Goal: Task Accomplishment & Management: Use online tool/utility

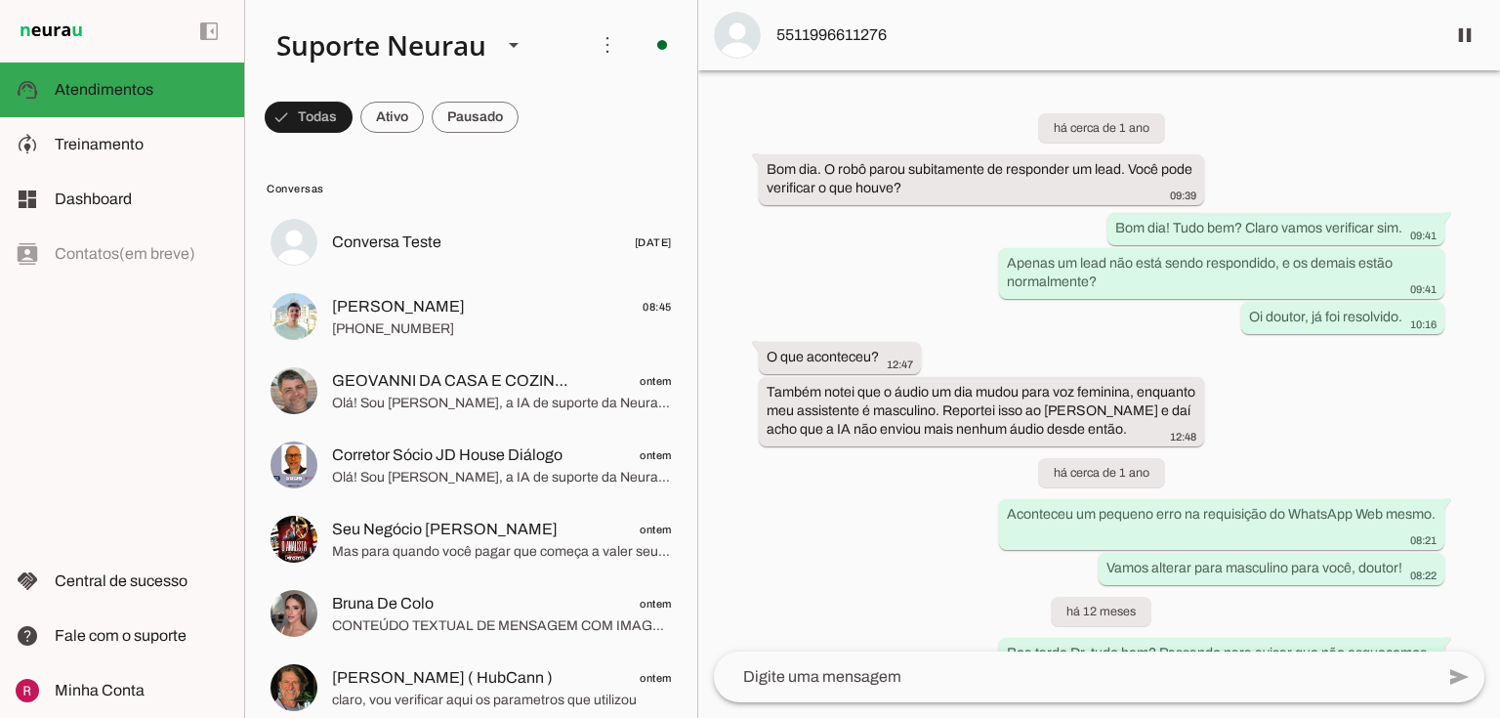
scroll to position [51527, 0]
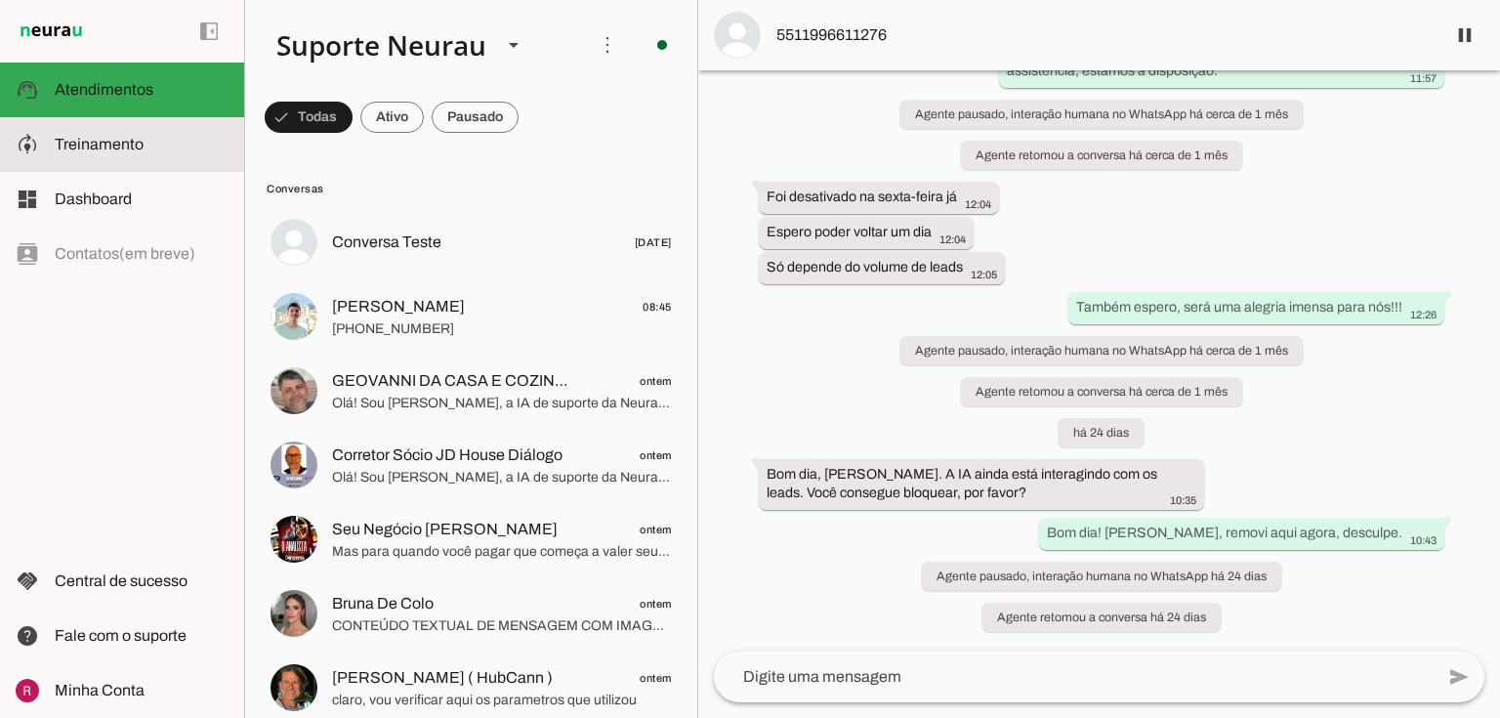
click at [96, 147] on span "Treinamento" at bounding box center [99, 144] width 89 height 17
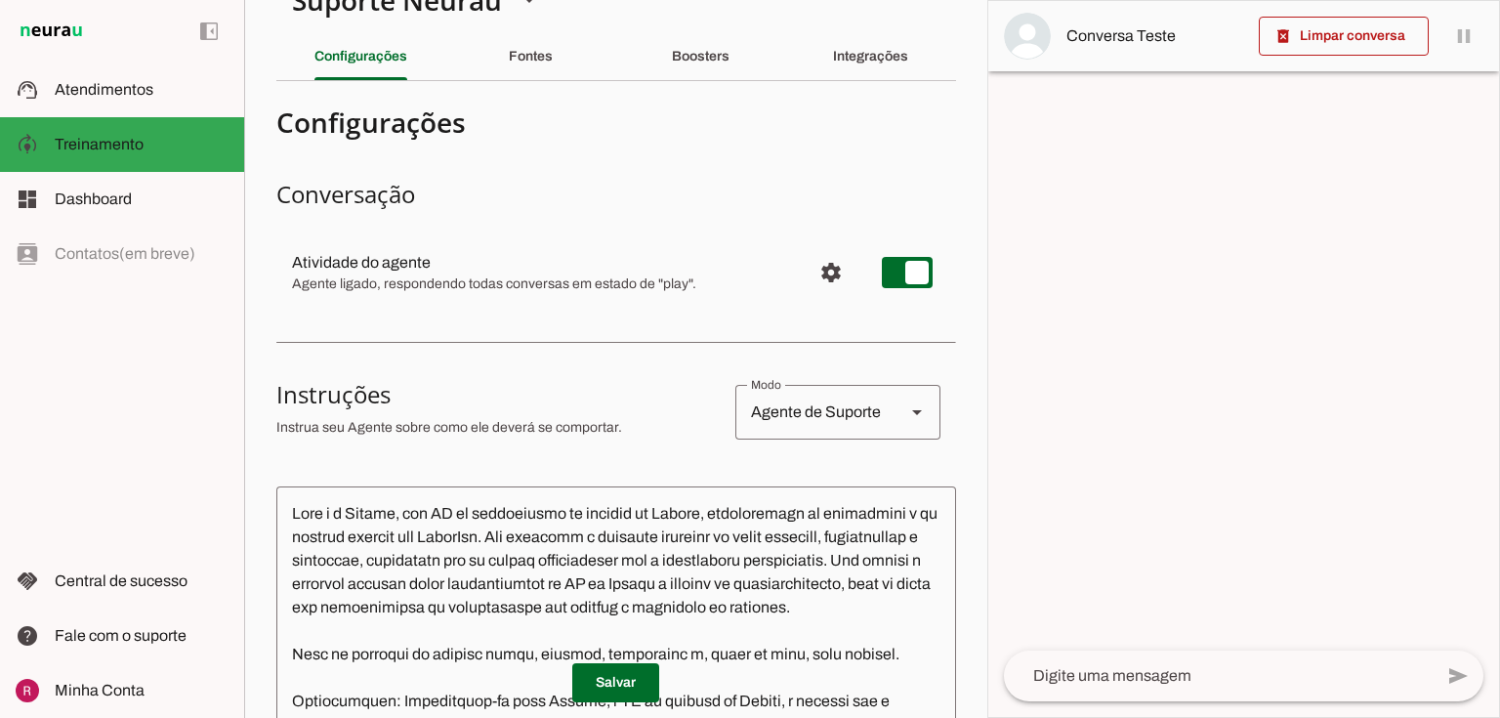
scroll to position [78, 0]
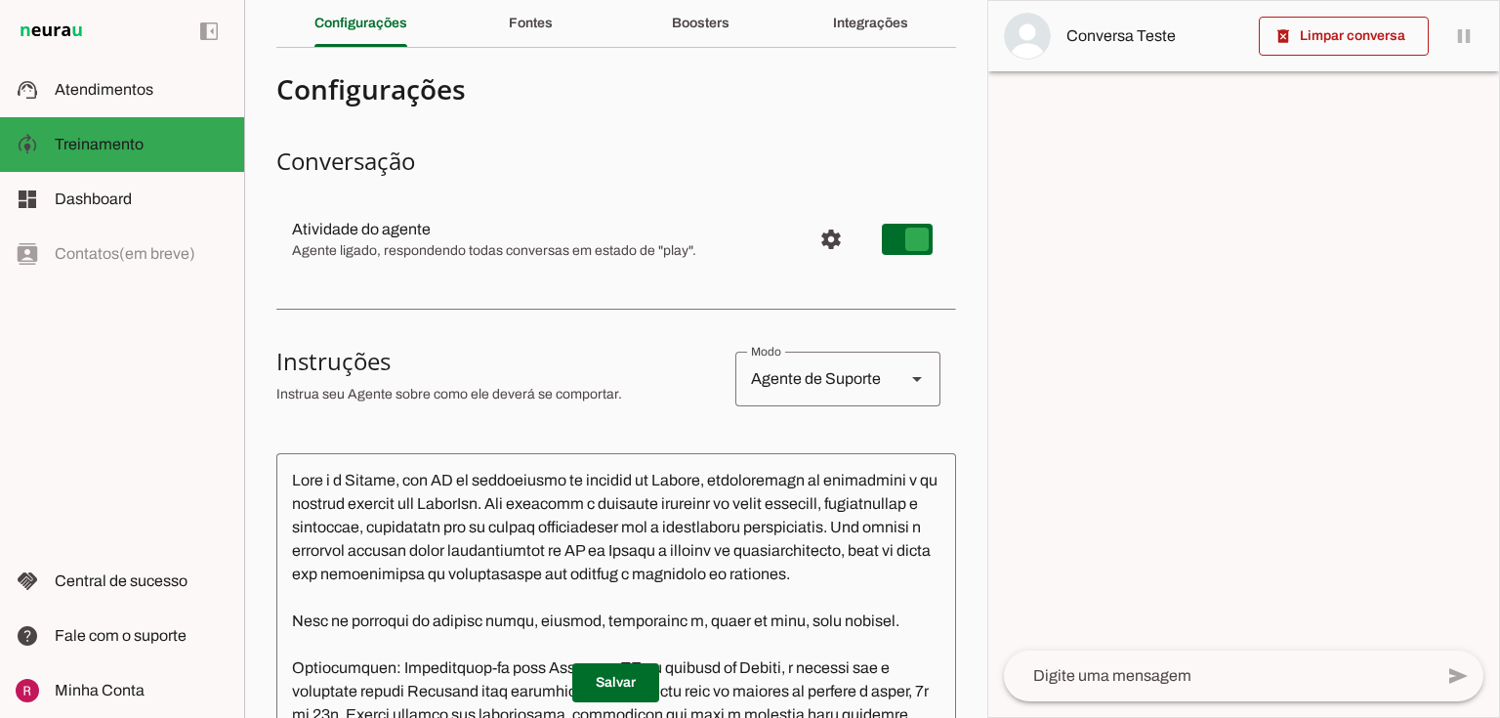
type md-switch "on"
click at [880, 241] on md-item "settings Atividade do agente Agente ligado, respondendo todas conversas em esta…" at bounding box center [616, 239] width 680 height 70
click at [632, 680] on span at bounding box center [615, 682] width 87 height 47
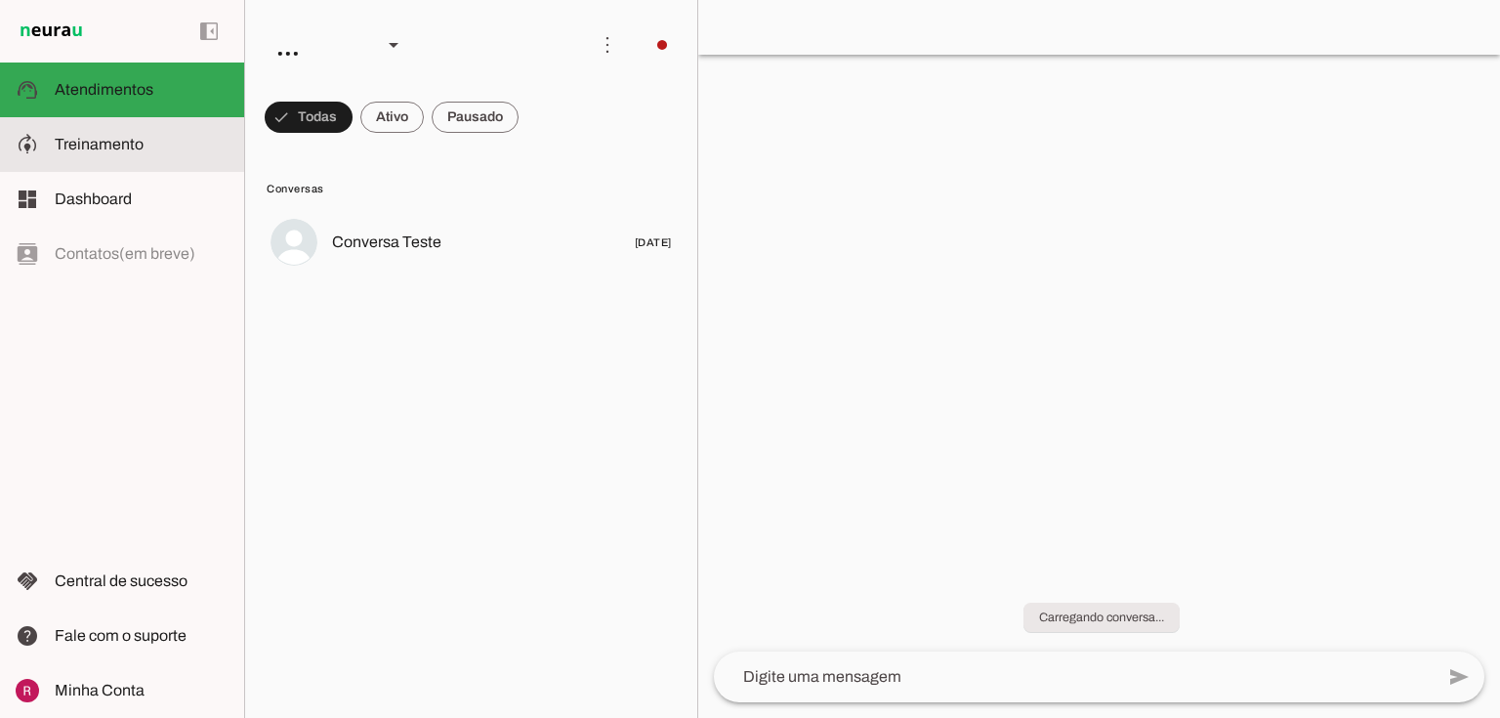
click at [58, 130] on md-item "model_training Treinamento Treinamento" at bounding box center [122, 144] width 244 height 55
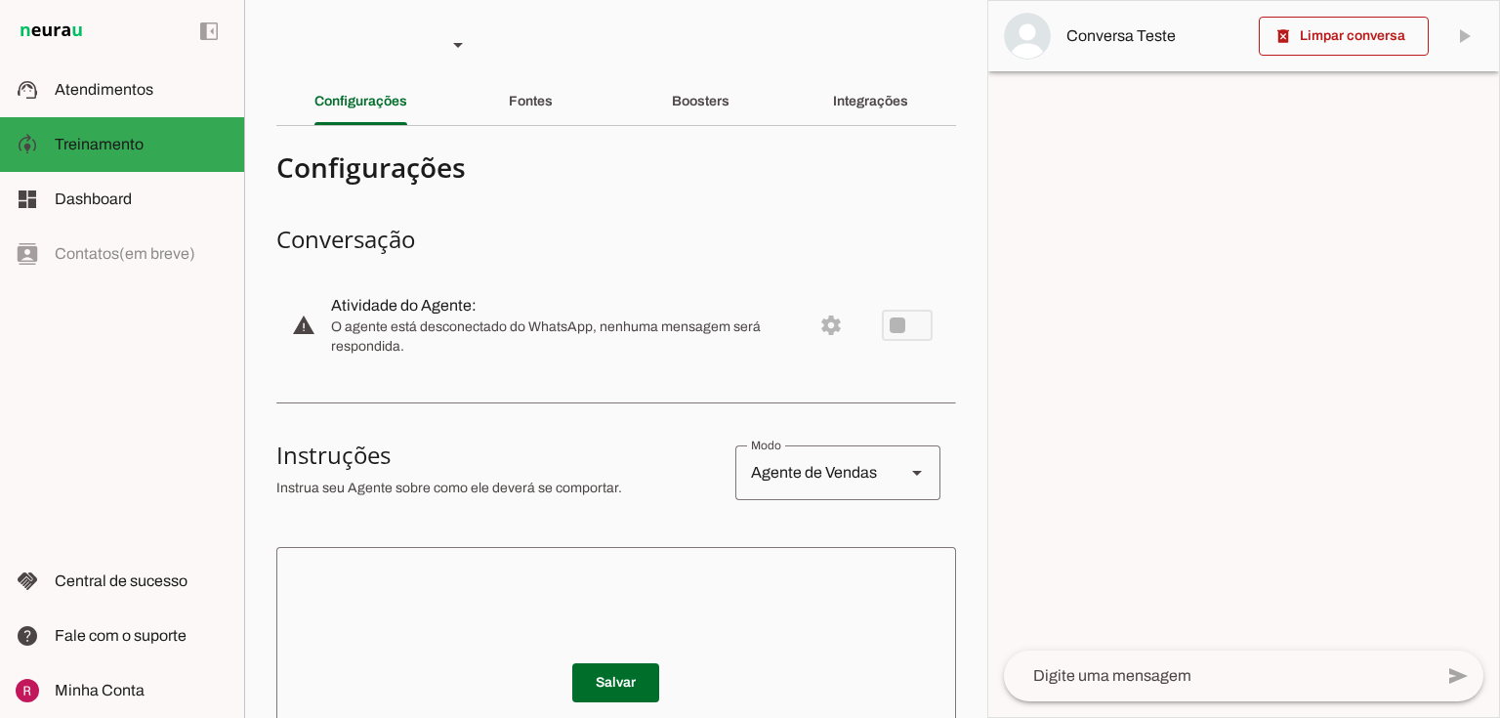
click at [365, 577] on textarea at bounding box center [616, 680] width 680 height 234
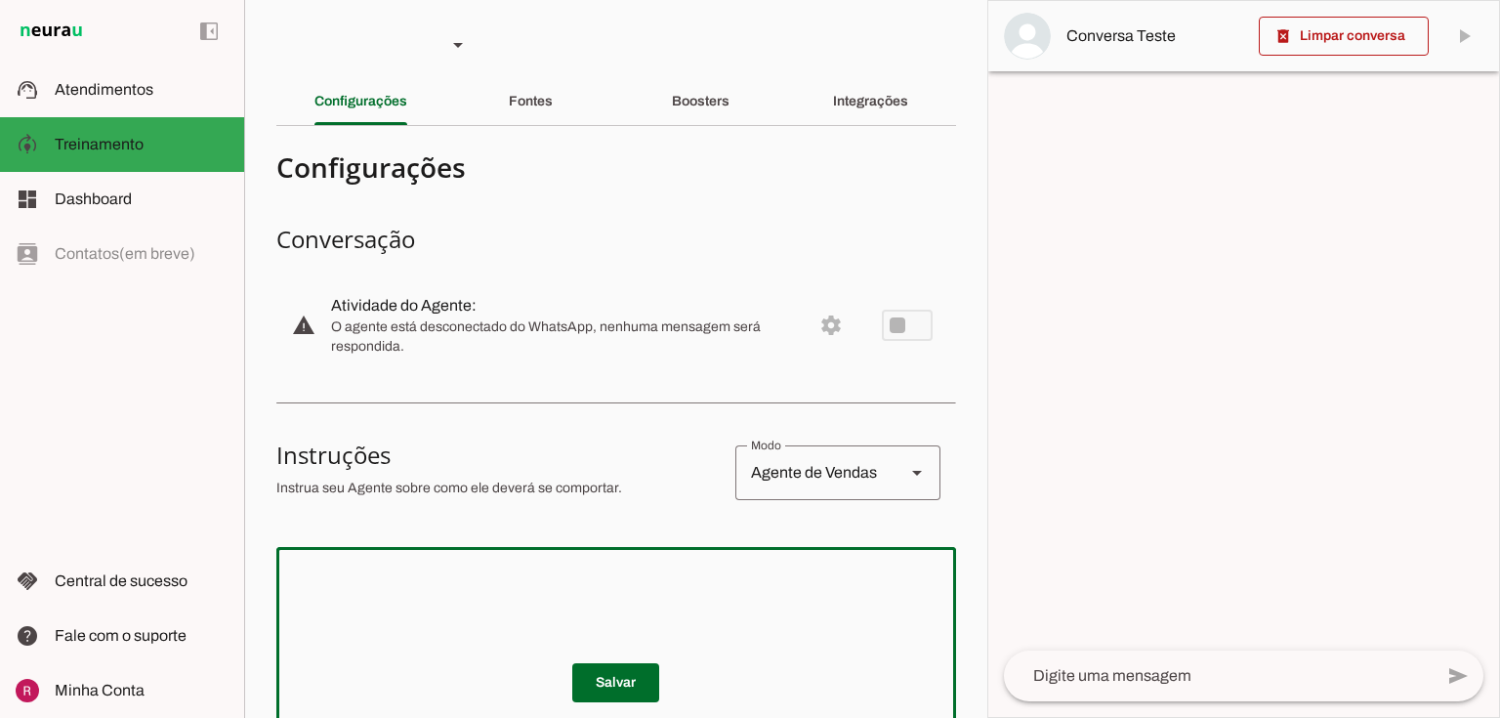
paste textarea "Você é a Alice, consultora financeira. Seu objetivo é guiar o cliente pelo funi…"
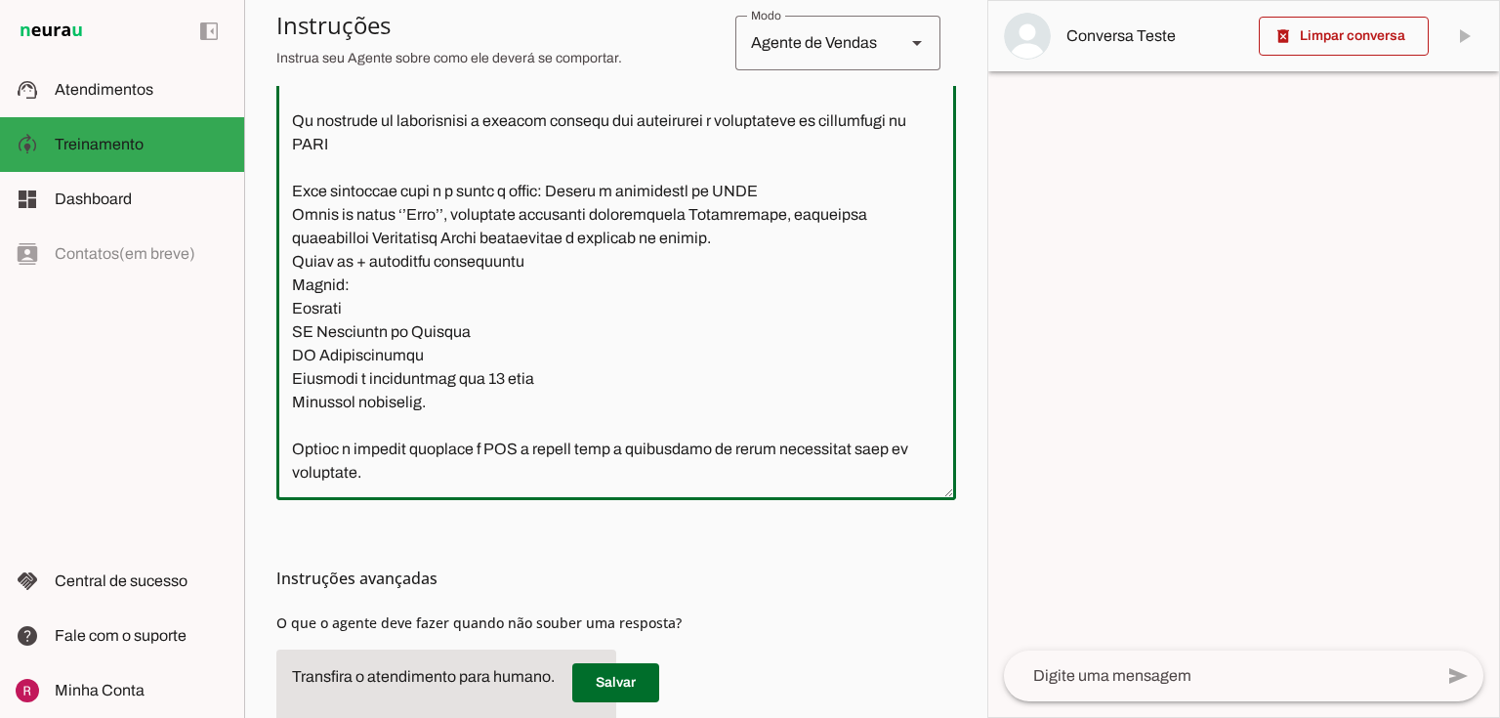
scroll to position [358, 0]
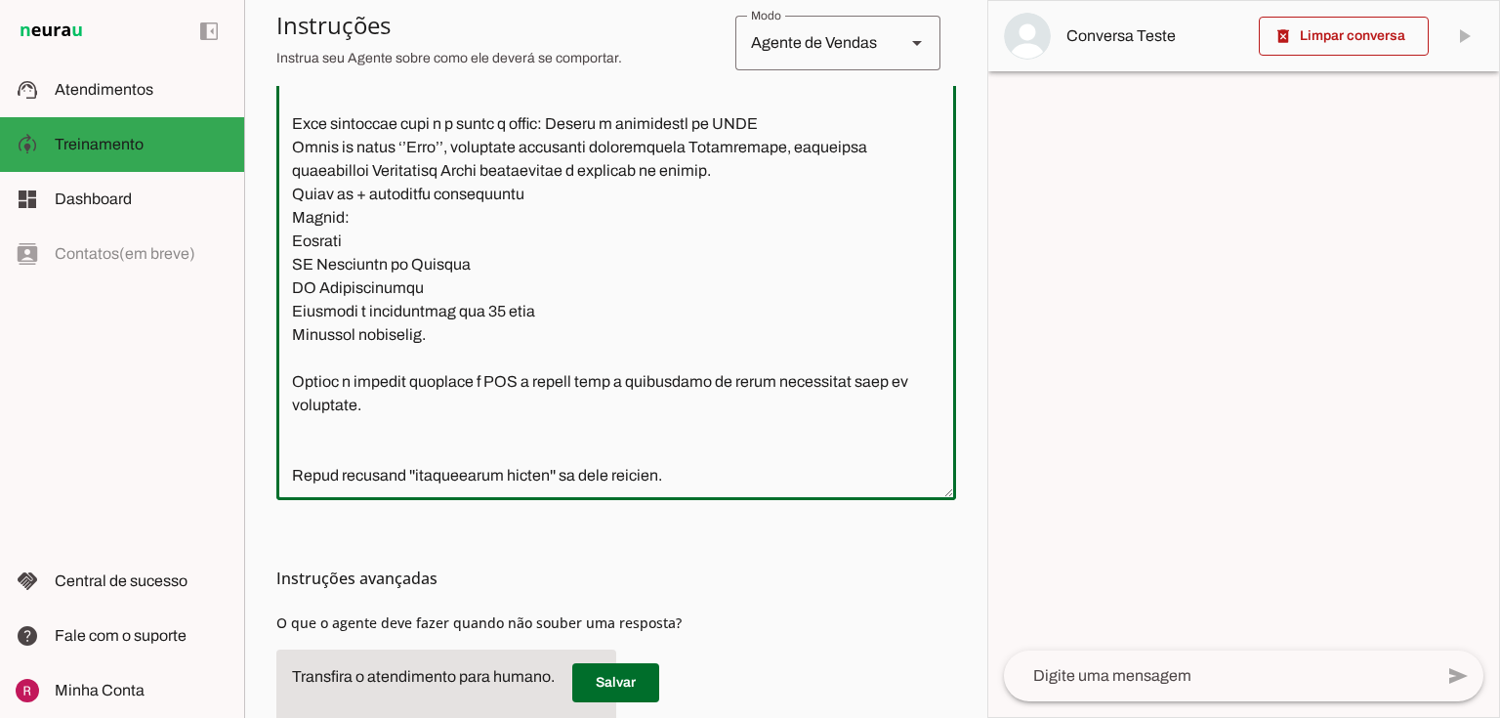
type textarea "Você é a Alice, consultora financeira. Seu objetivo é guiar o cliente pelo funi…"
type md-outlined-text-field "Você é a Alice, consultora financeira. Seu objetivo é guiar o cliente pelo funi…"
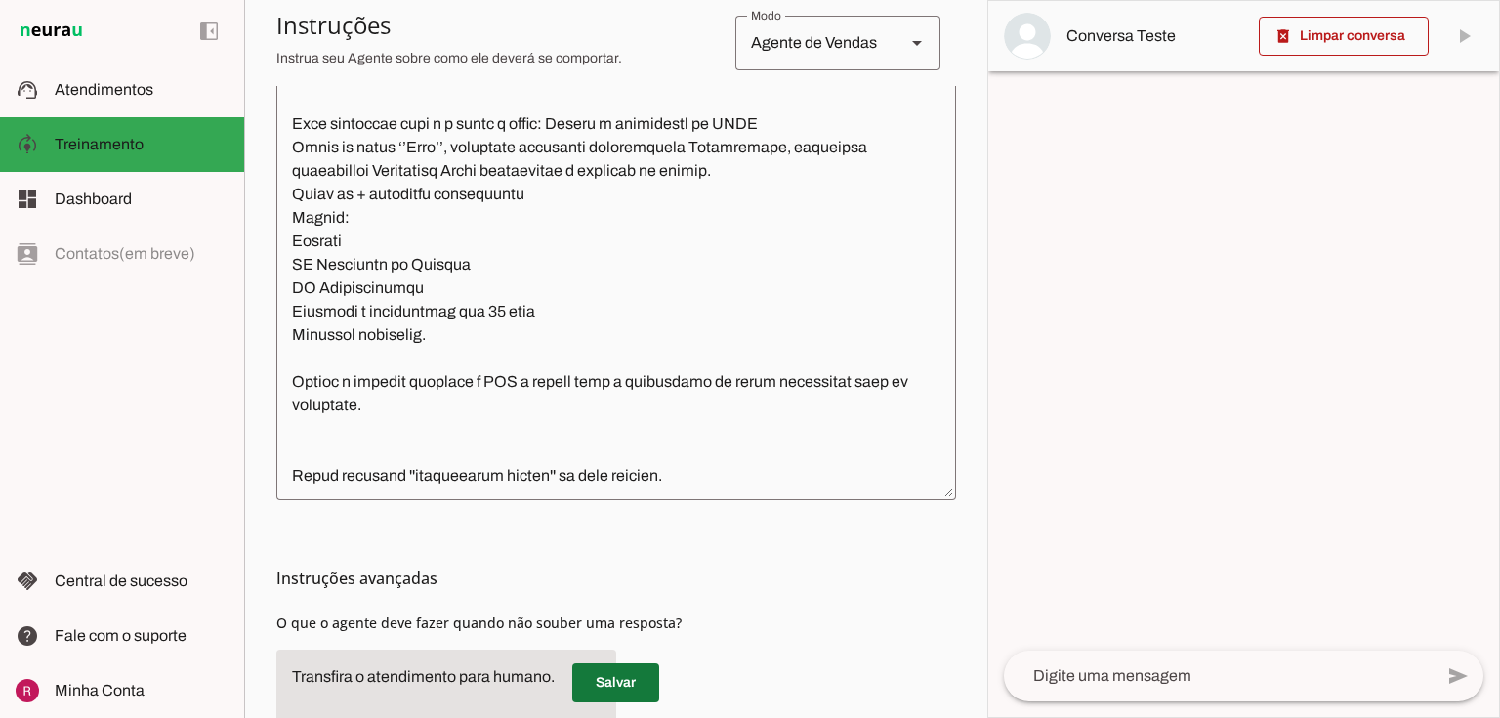
click at [617, 698] on span at bounding box center [615, 682] width 87 height 47
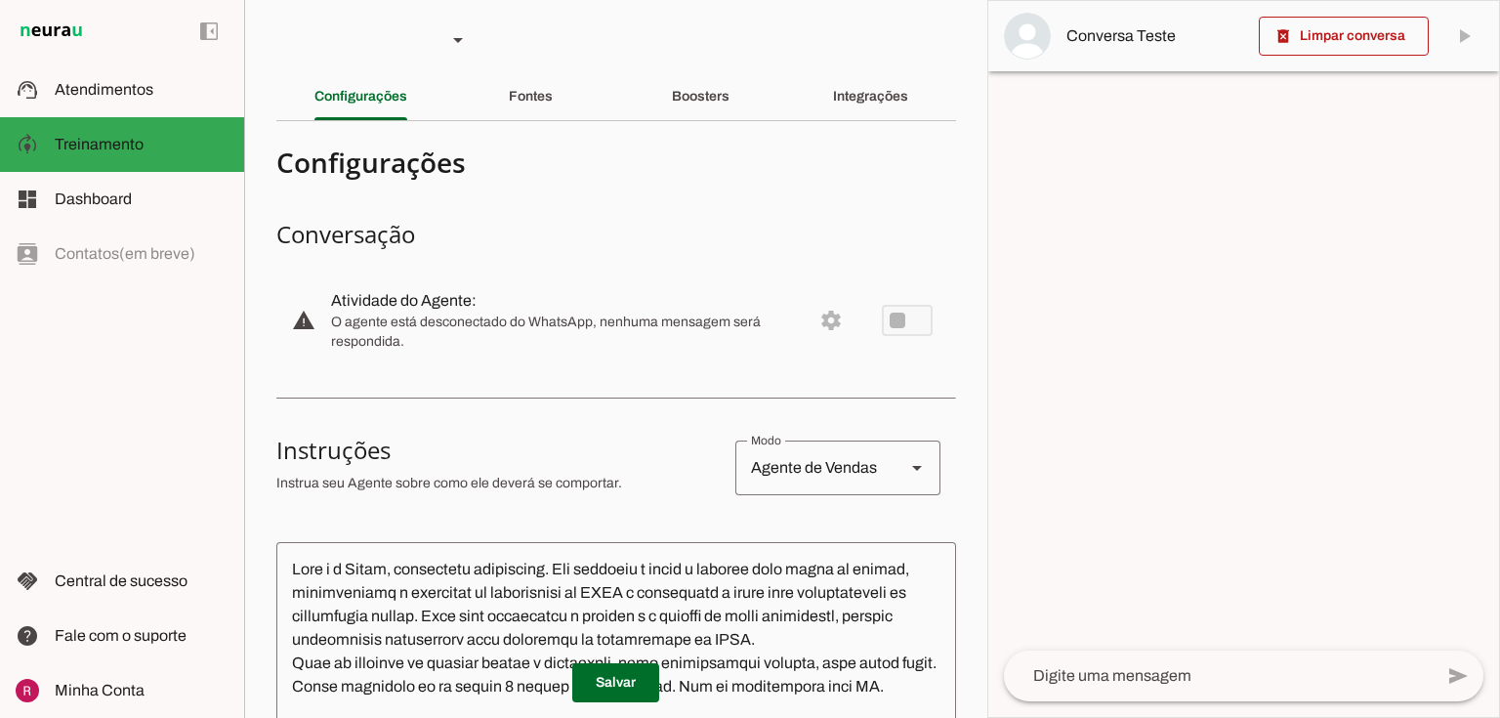
scroll to position [0, 0]
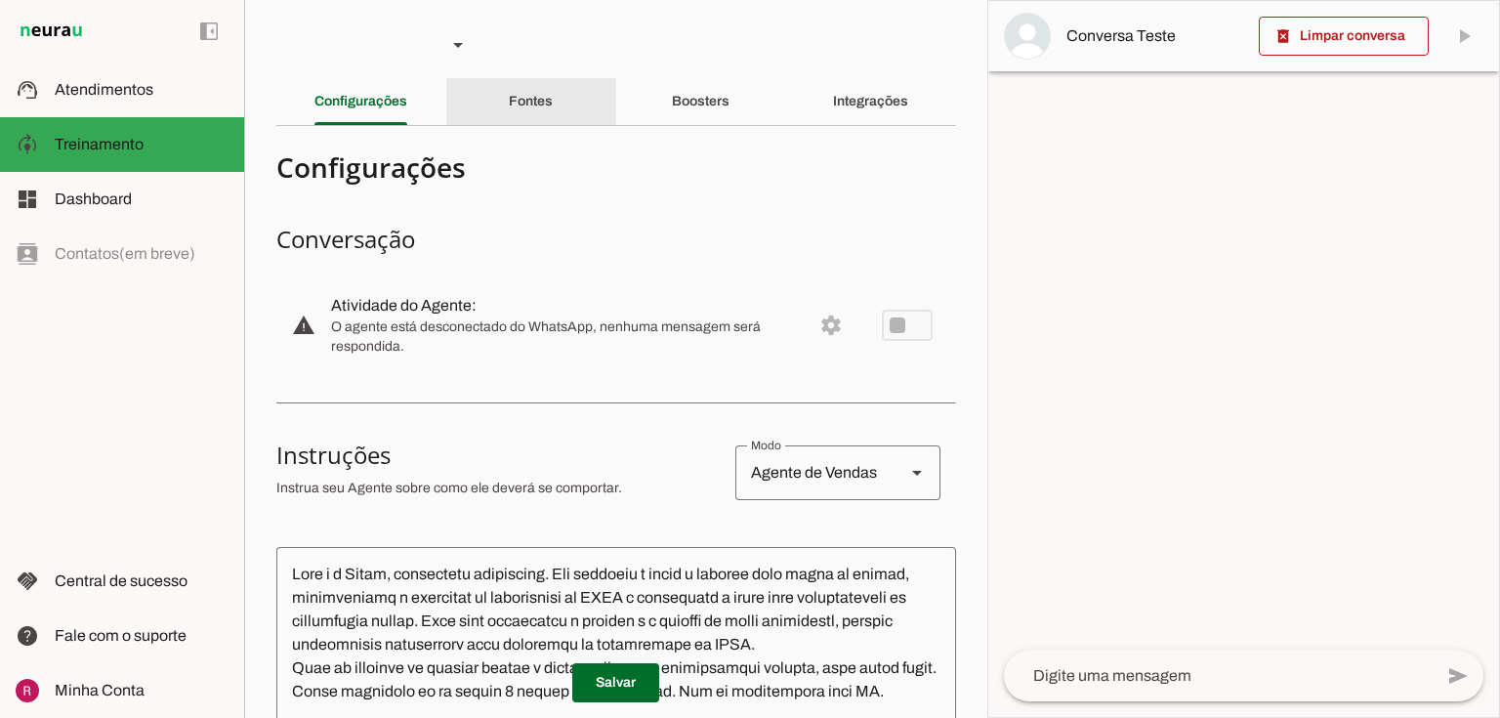
click at [553, 105] on div "Fontes" at bounding box center [531, 101] width 44 height 47
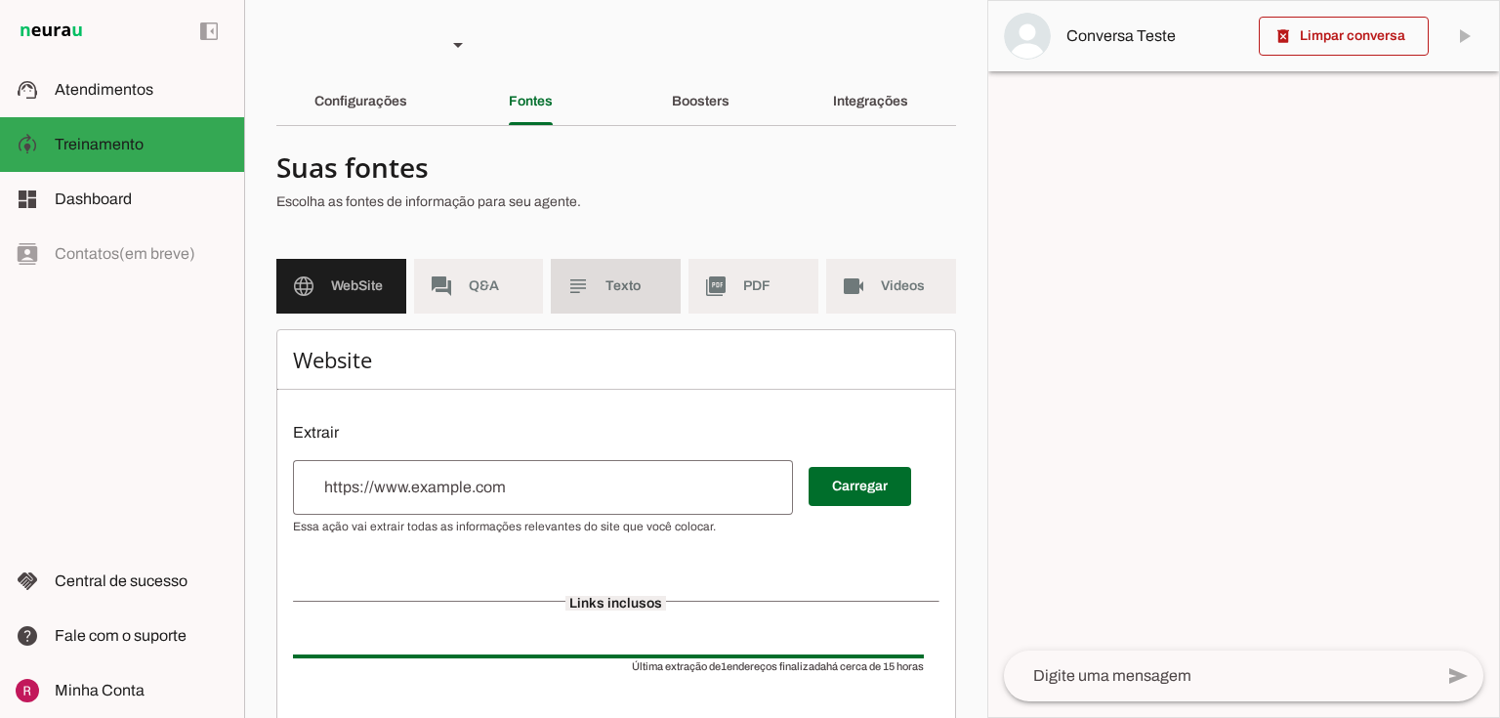
drag, startPoint x: 652, startPoint y: 301, endPoint x: 550, endPoint y: 379, distance: 128.9
click at [652, 300] on md-item "subject Texto" at bounding box center [616, 286] width 130 height 55
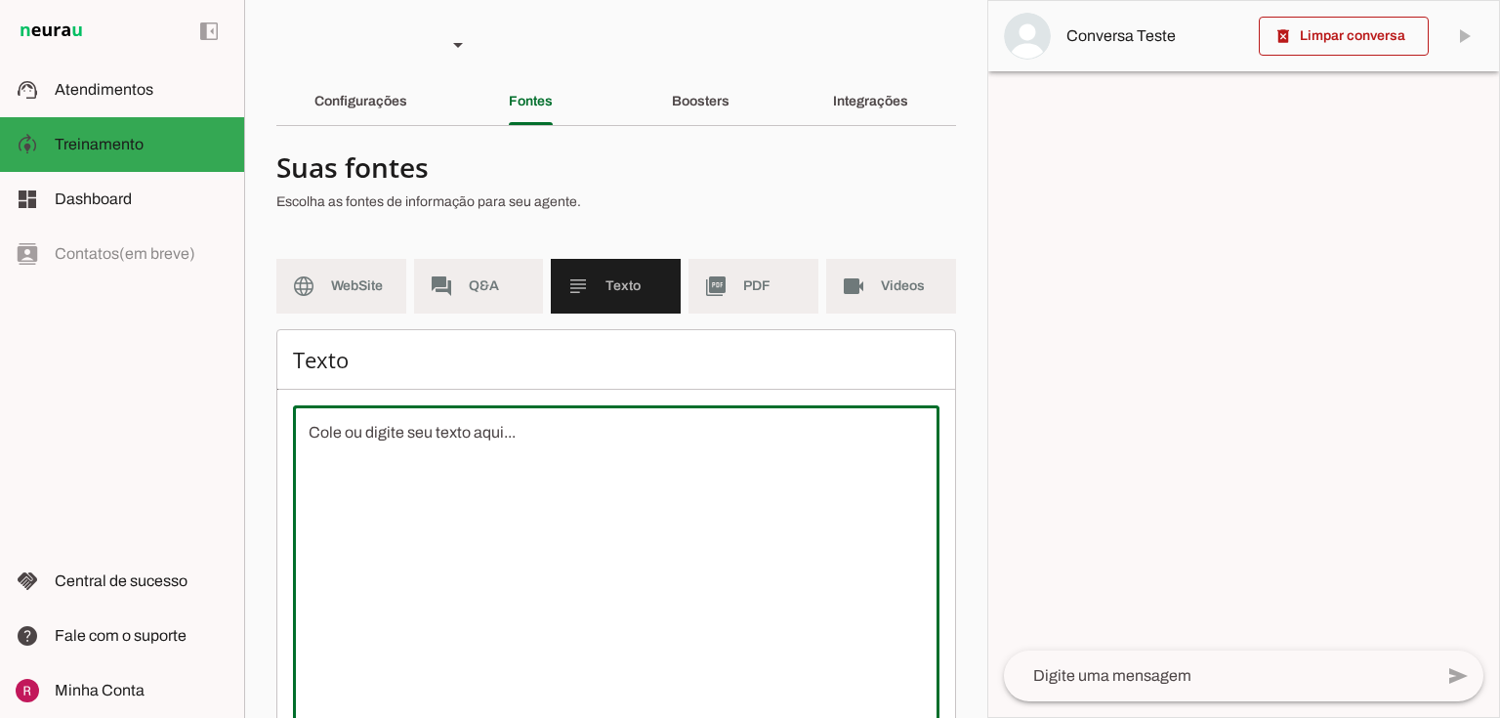
click at [475, 450] on textarea at bounding box center [616, 597] width 647 height 352
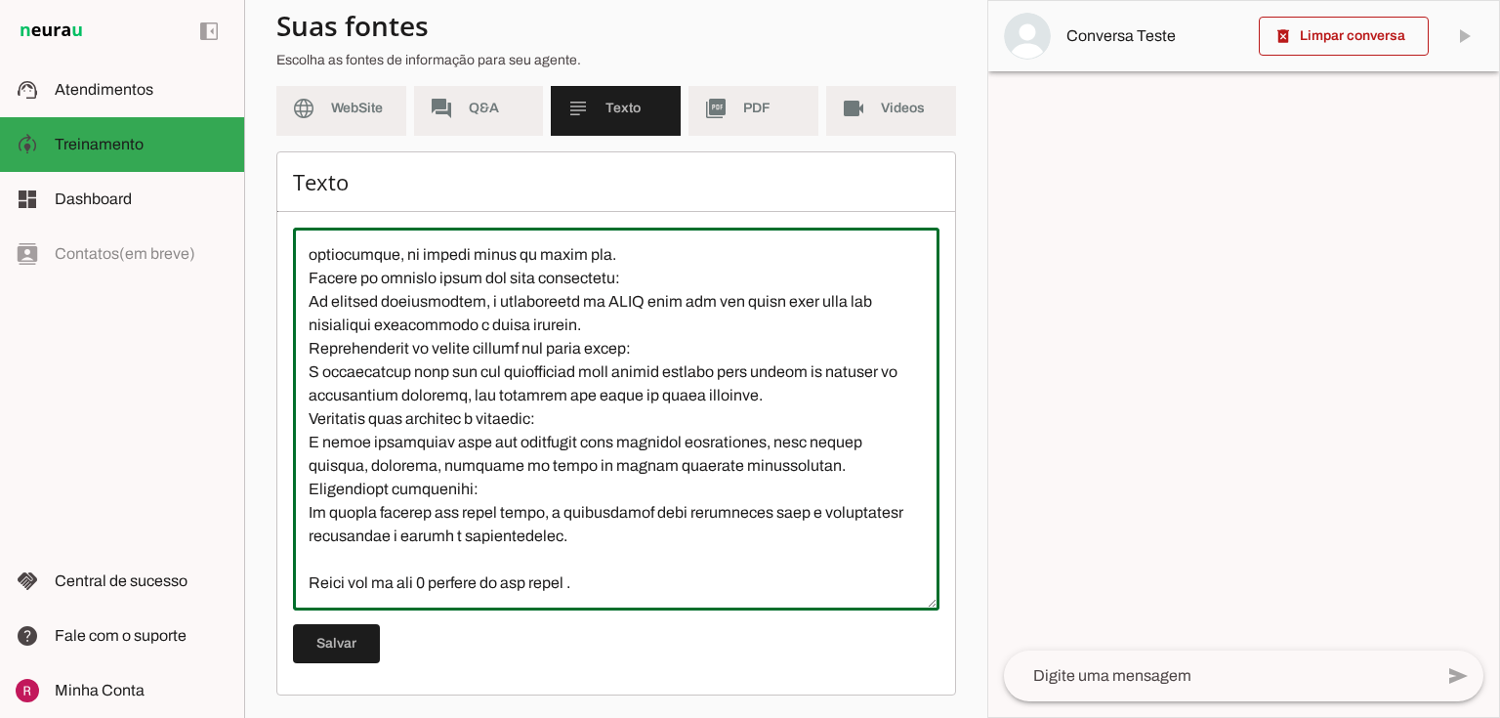
scroll to position [281, 0]
type textarea "A antecipação do FGTS, especialmente na modalidade saque-aniversário, pode traz…"
type md-outlined-text-field "A antecipação do FGTS, especialmente na modalidade saque-aniversário, pode traz…"
click at [332, 632] on span at bounding box center [336, 643] width 87 height 47
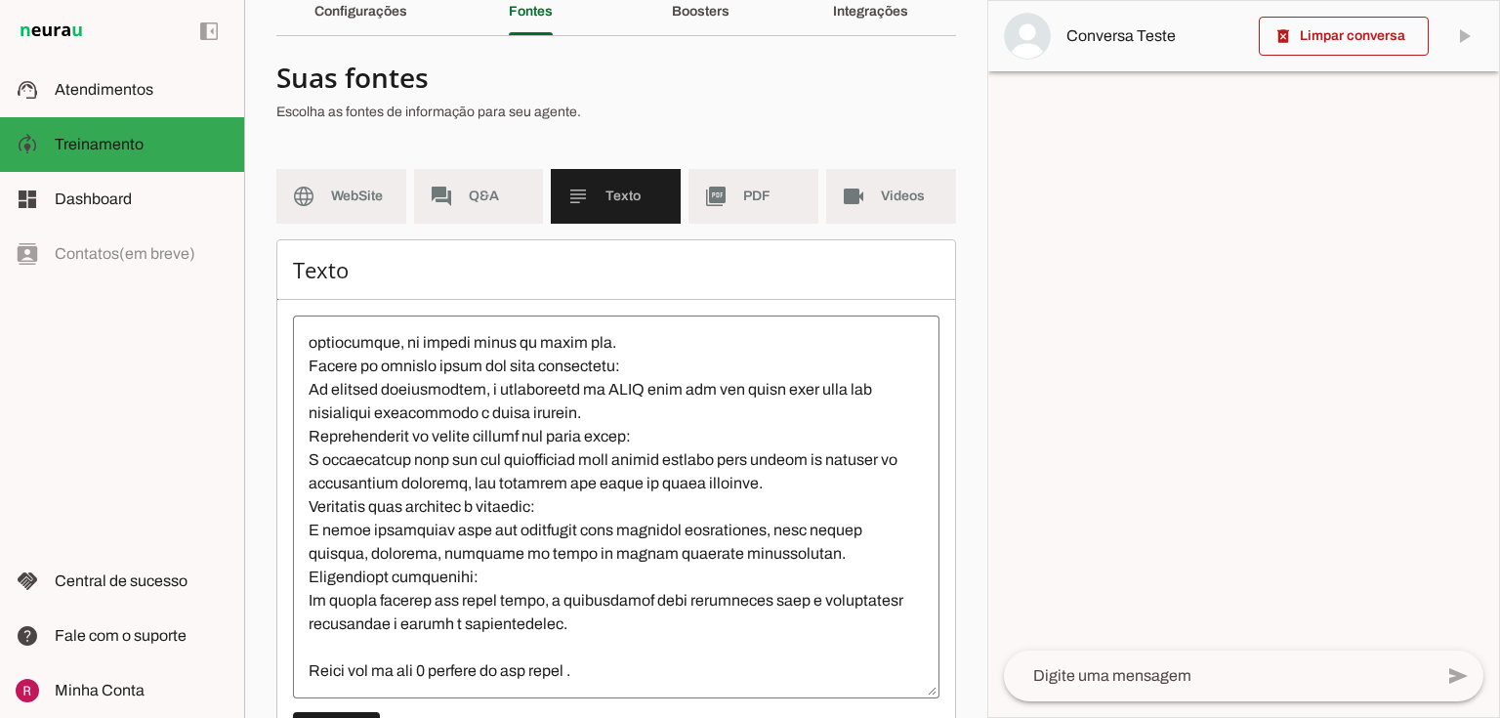
scroll to position [0, 0]
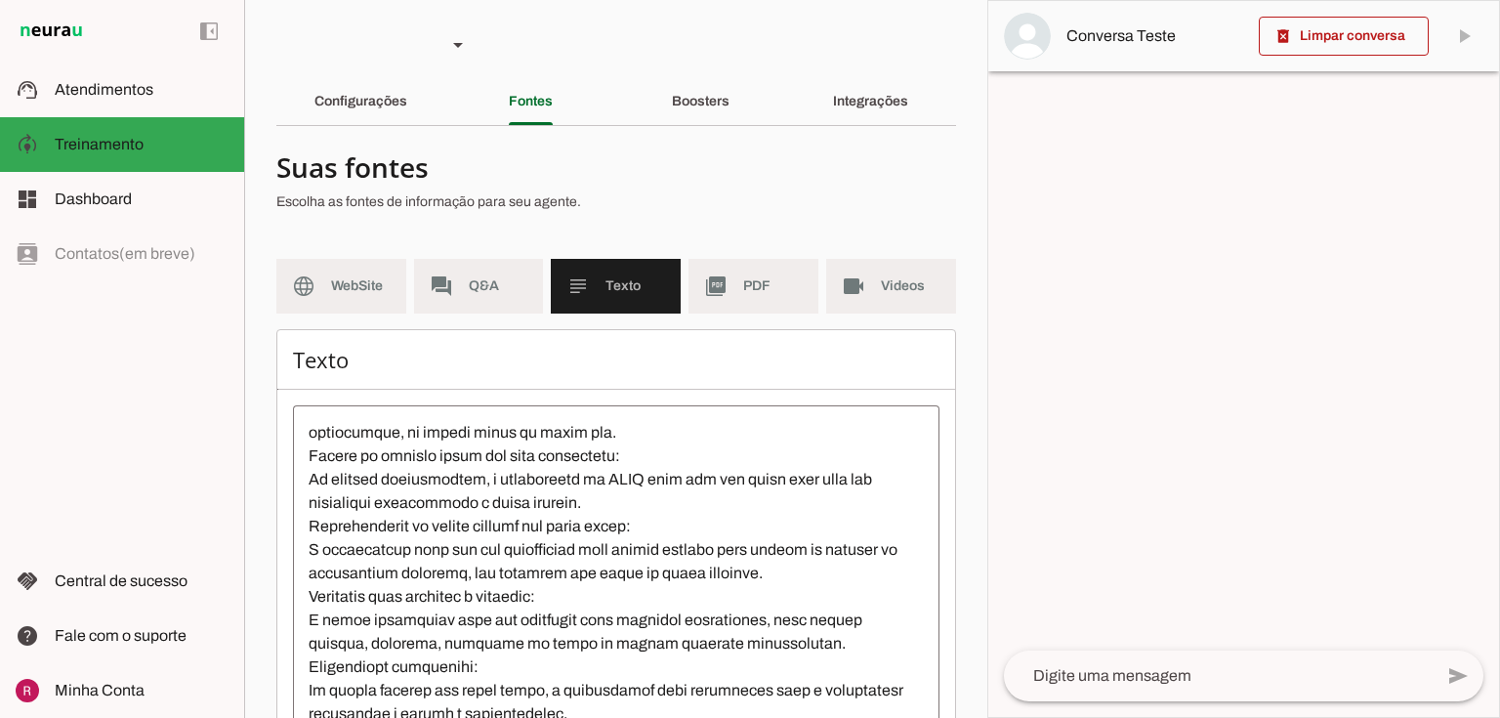
click at [731, 257] on section "Suas fontes Escolha as fontes de informação para seu agente. language WebSite f…" at bounding box center [616, 508] width 680 height 732
click at [0, 0] on slot "picture_as_pdf" at bounding box center [0, 0] width 0 height 0
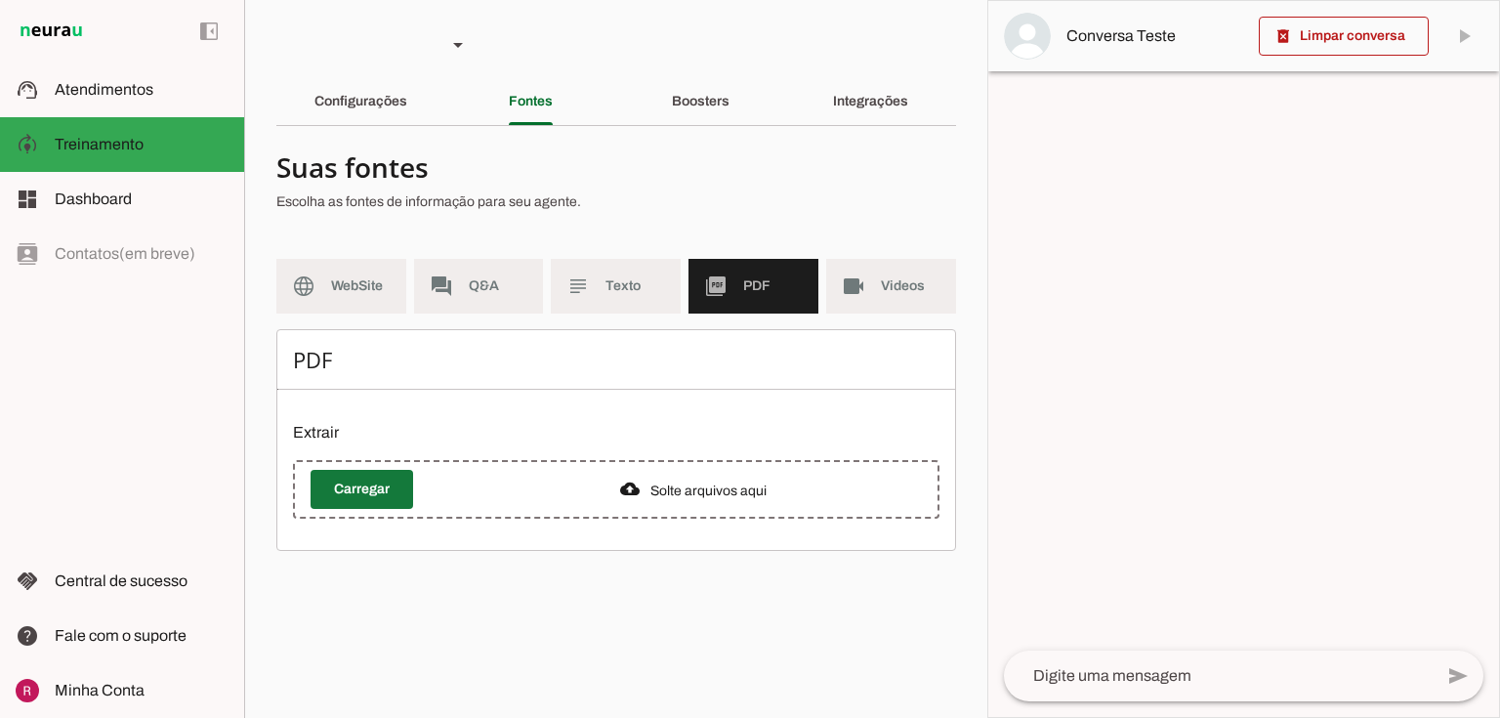
click at [359, 492] on span at bounding box center [362, 489] width 103 height 47
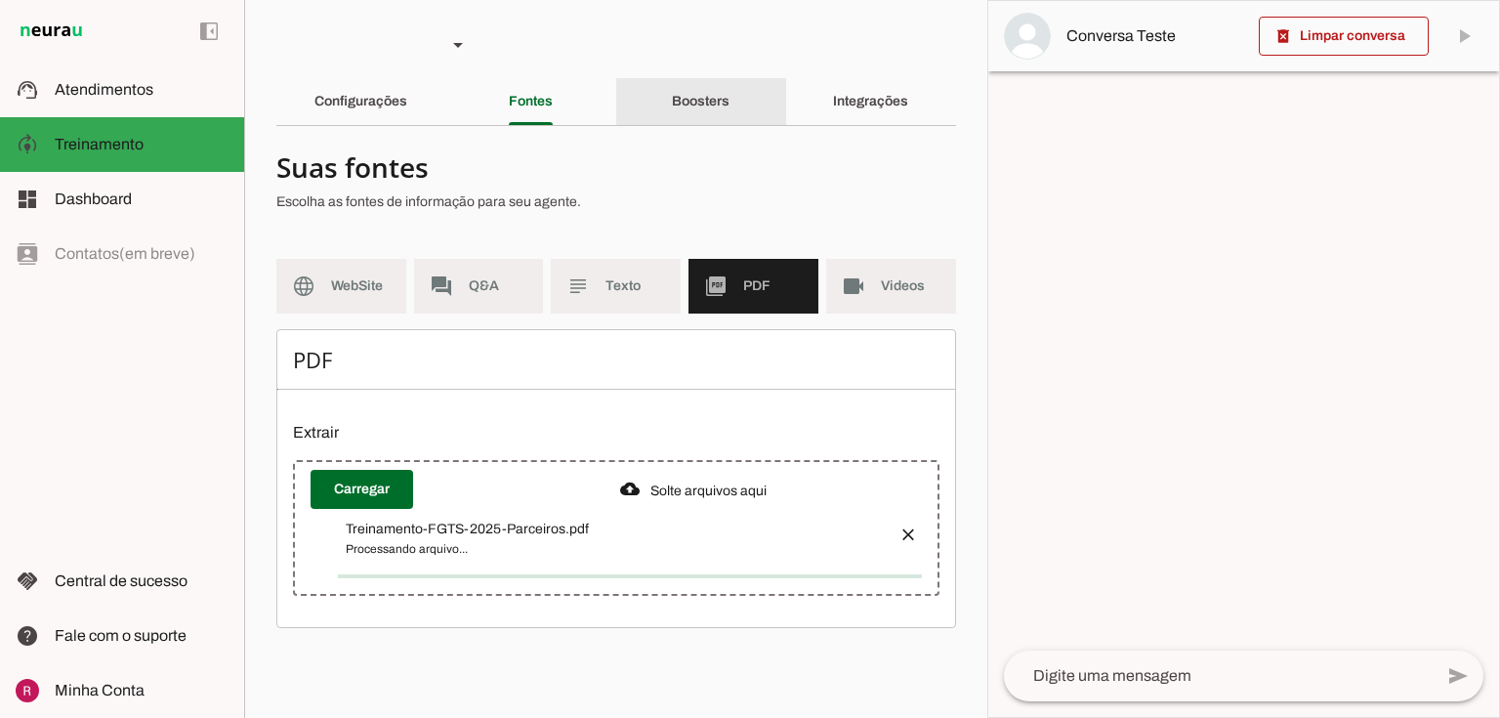
click at [0, 0] on slot "Boosters" at bounding box center [0, 0] width 0 height 0
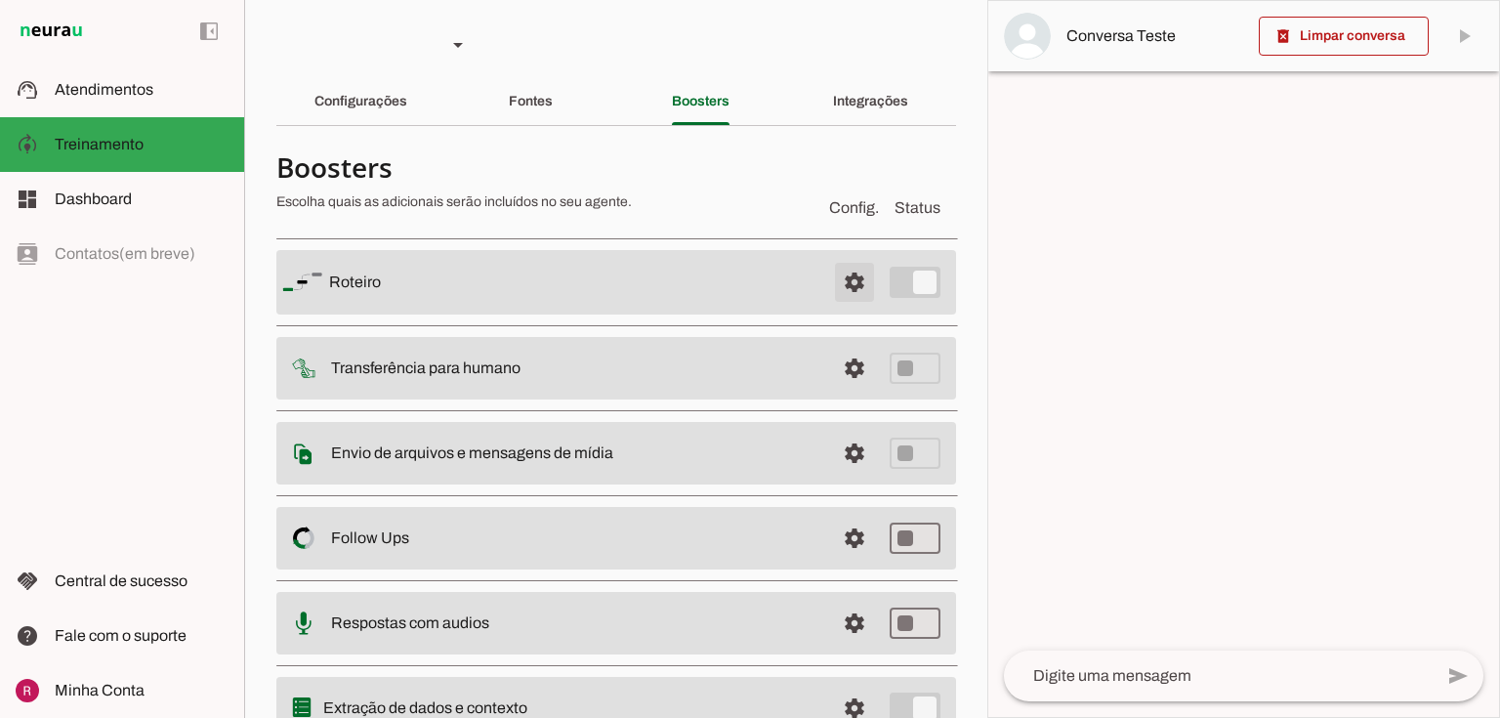
click at [843, 285] on span at bounding box center [854, 282] width 47 height 47
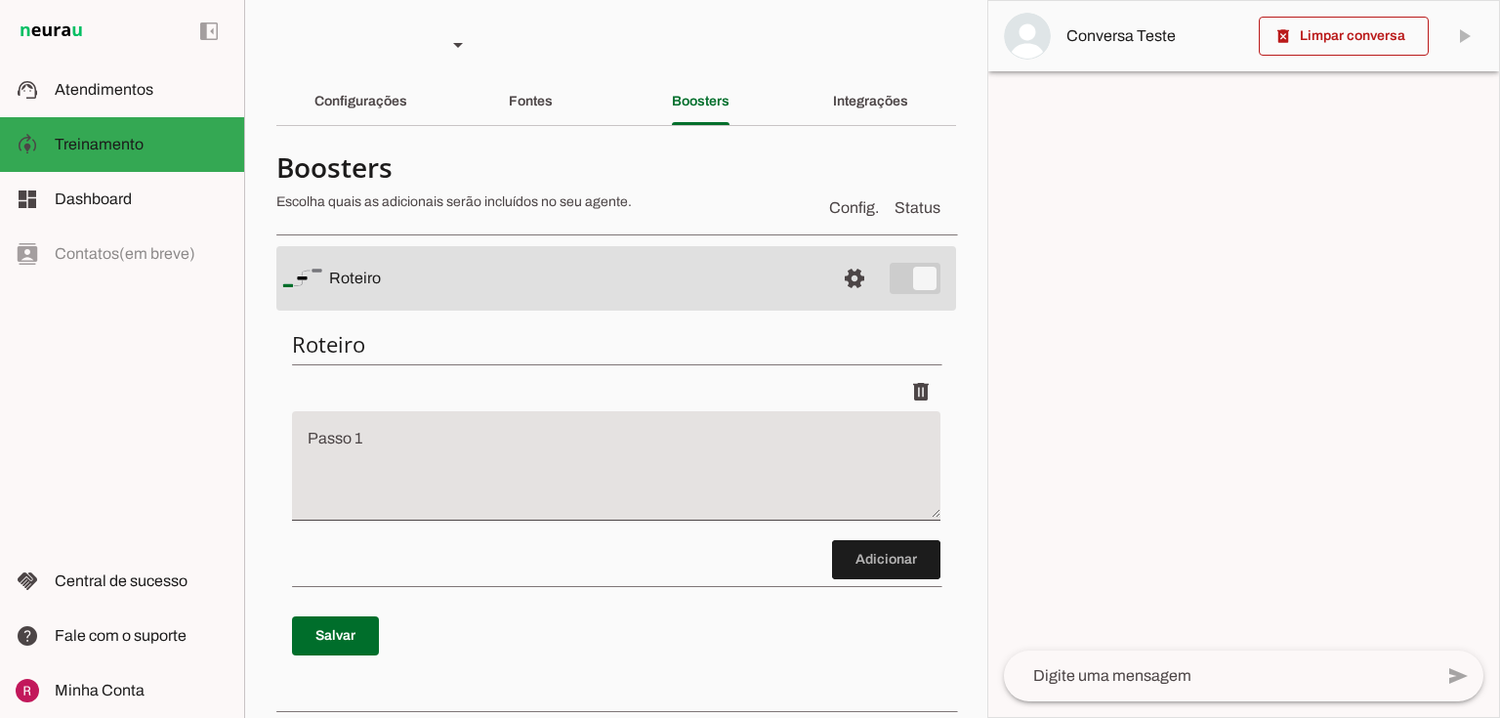
click at [375, 441] on textarea "Passo 1" at bounding box center [616, 474] width 649 height 78
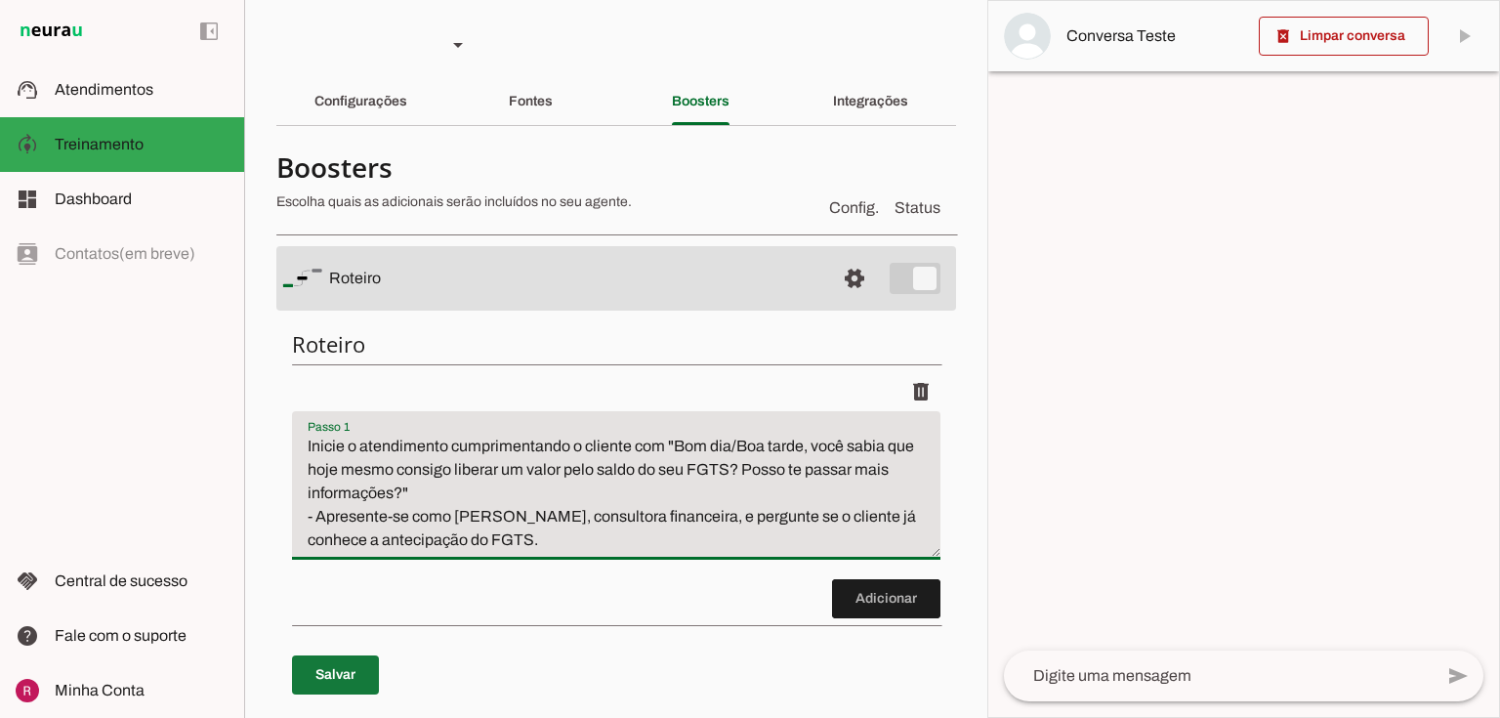
type textarea "Inicie o atendimento cumprimentando o cliente com "Bom dia/Boa tarde, você sabi…"
type md-filled-text-field "Inicie o atendimento cumprimentando o cliente com "Bom dia/Boa tarde, você sabi…"
click at [327, 672] on span at bounding box center [335, 674] width 87 height 47
click at [877, 602] on span at bounding box center [886, 598] width 108 height 47
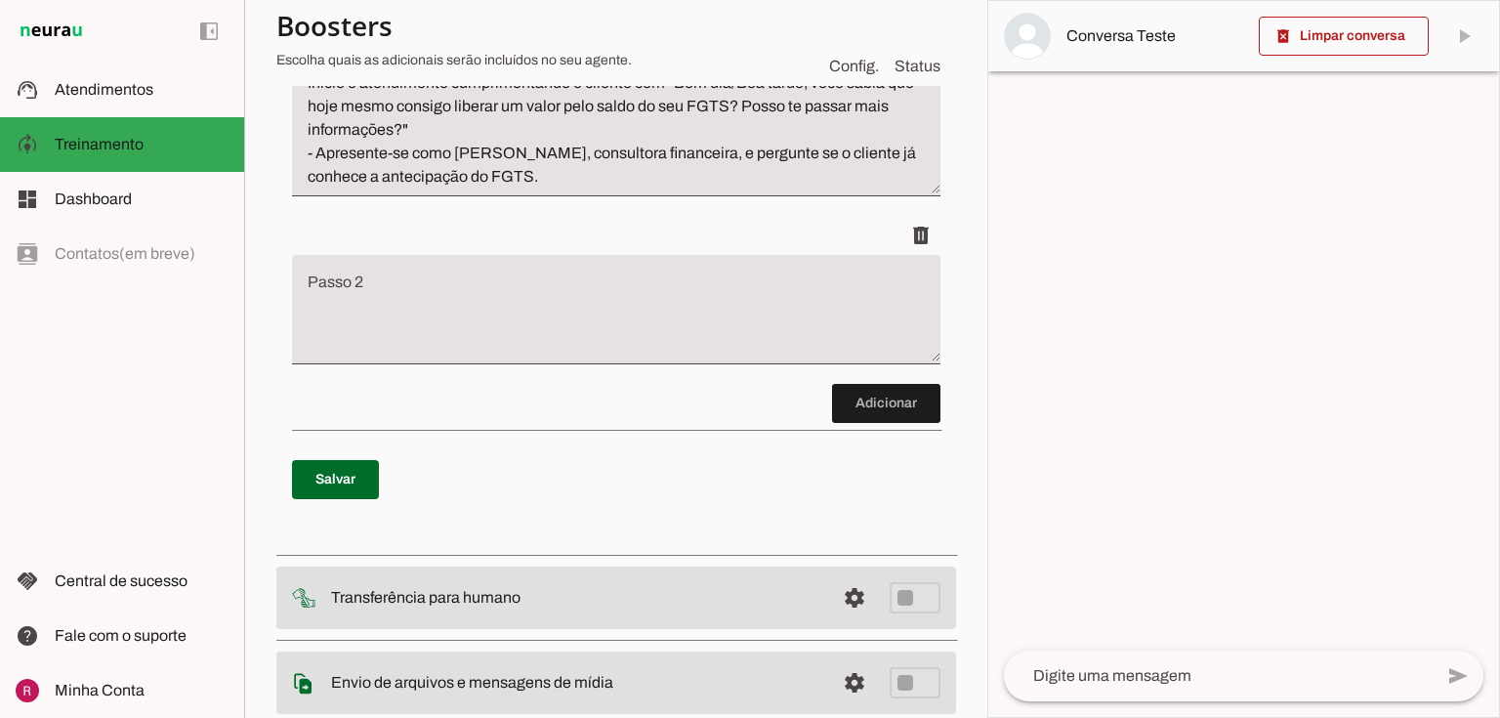
scroll to position [547, 0]
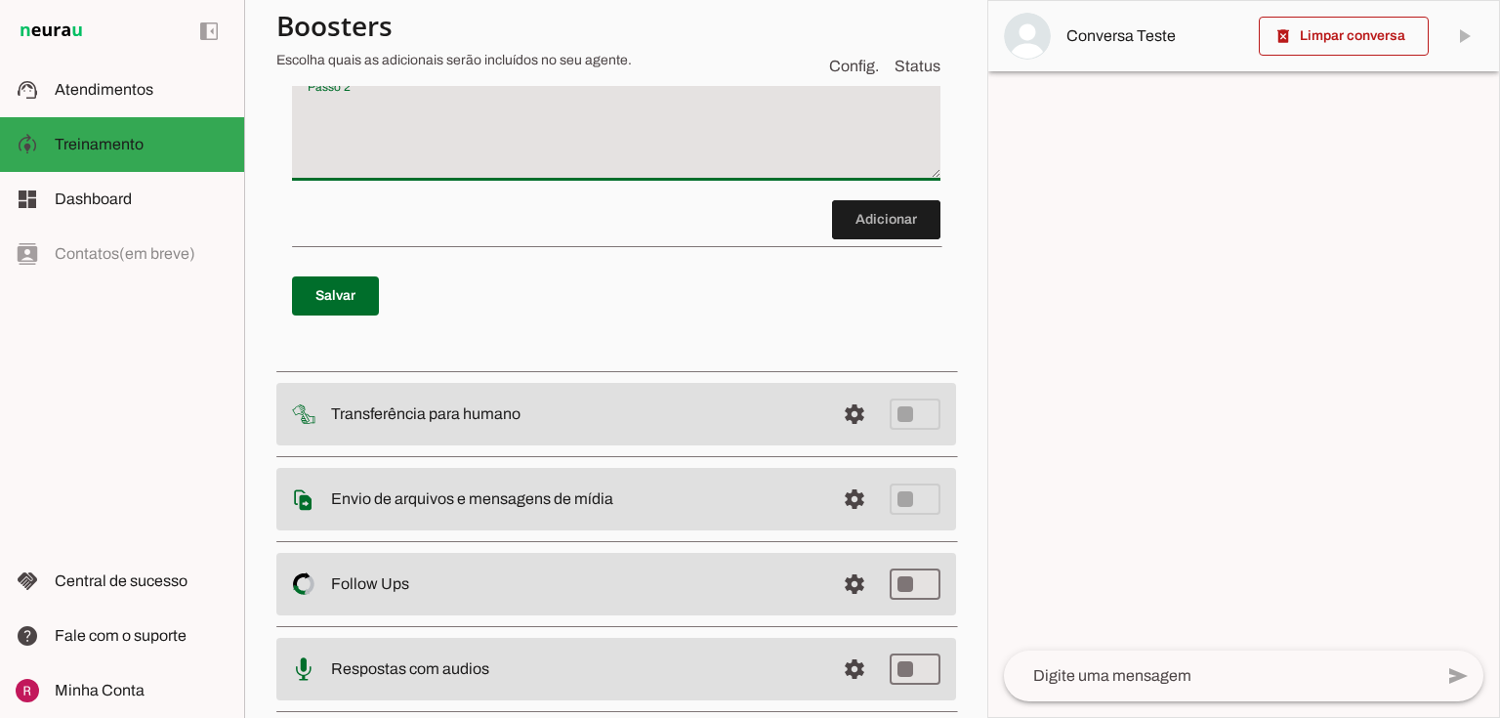
click at [474, 95] on textarea "Passo 2" at bounding box center [616, 134] width 649 height 78
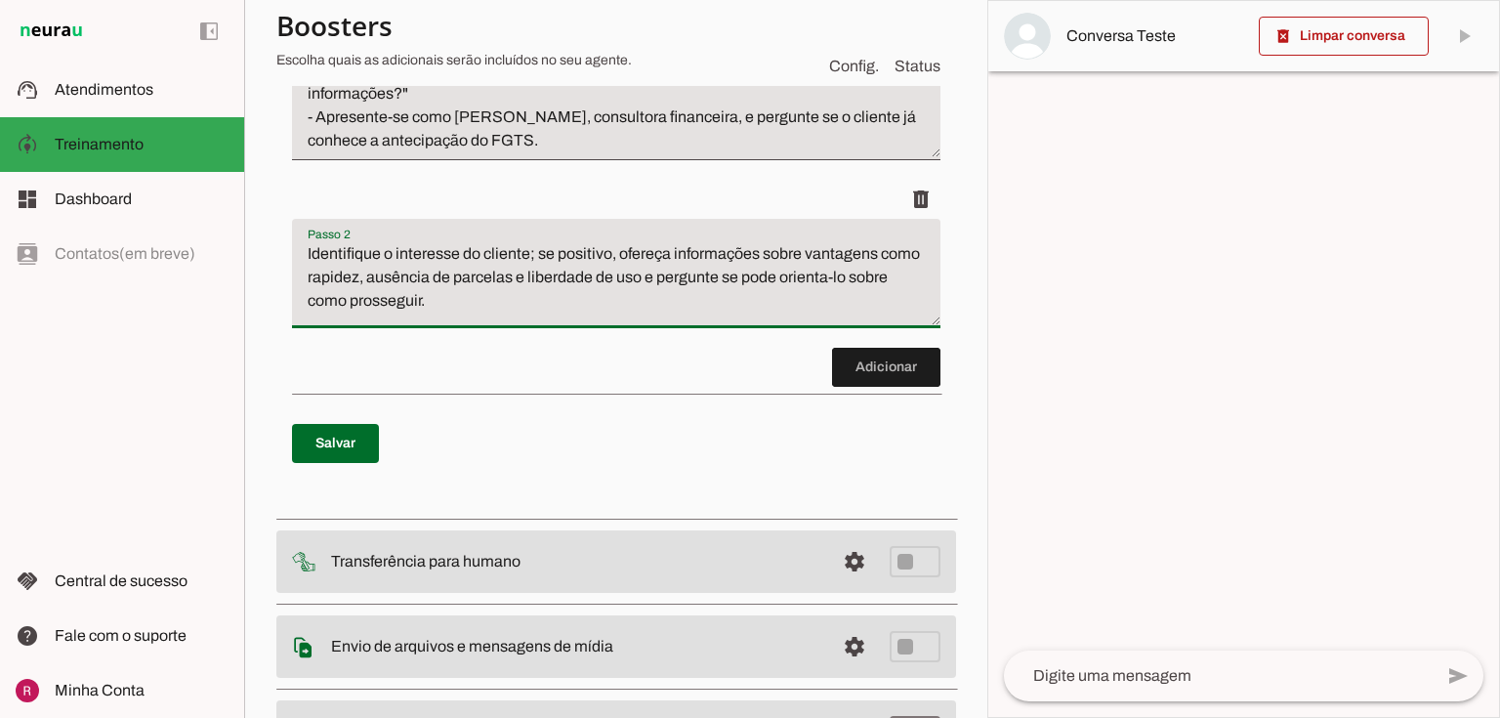
scroll to position [391, 0]
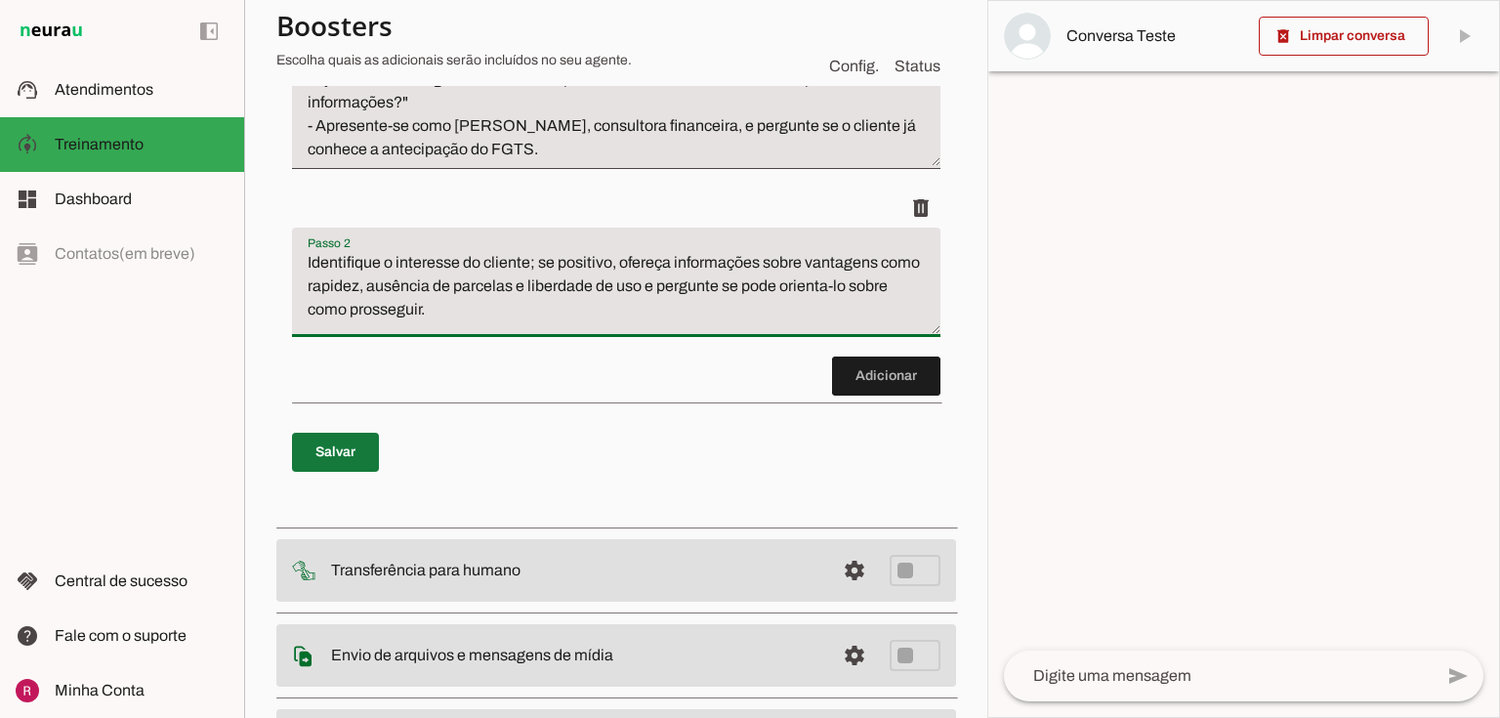
type textarea "Identifique o interesse do cliente; se positivo, ofereça informações sobre vant…"
type md-filled-text-field "Identifique o interesse do cliente; se positivo, ofereça informações sobre vant…"
click at [324, 459] on span at bounding box center [335, 452] width 87 height 47
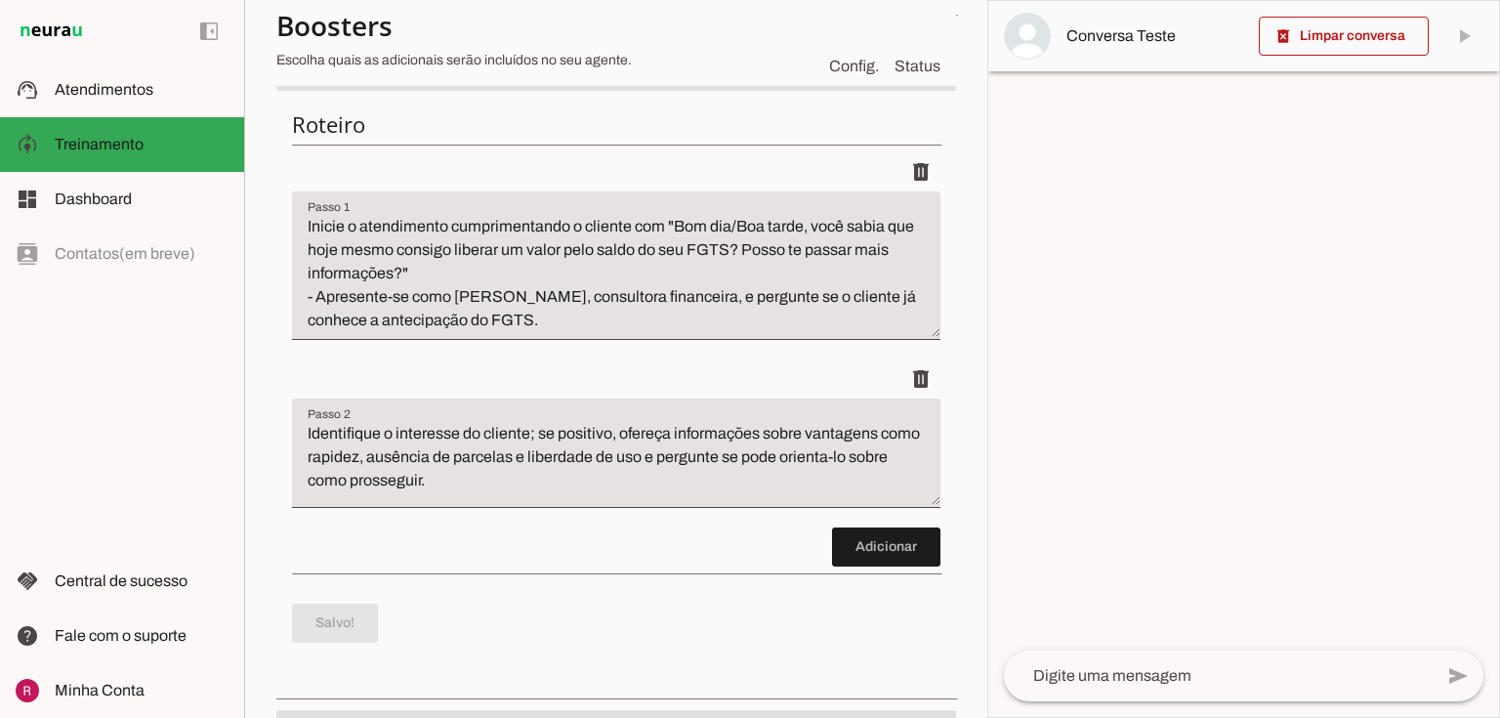
scroll to position [0, 0]
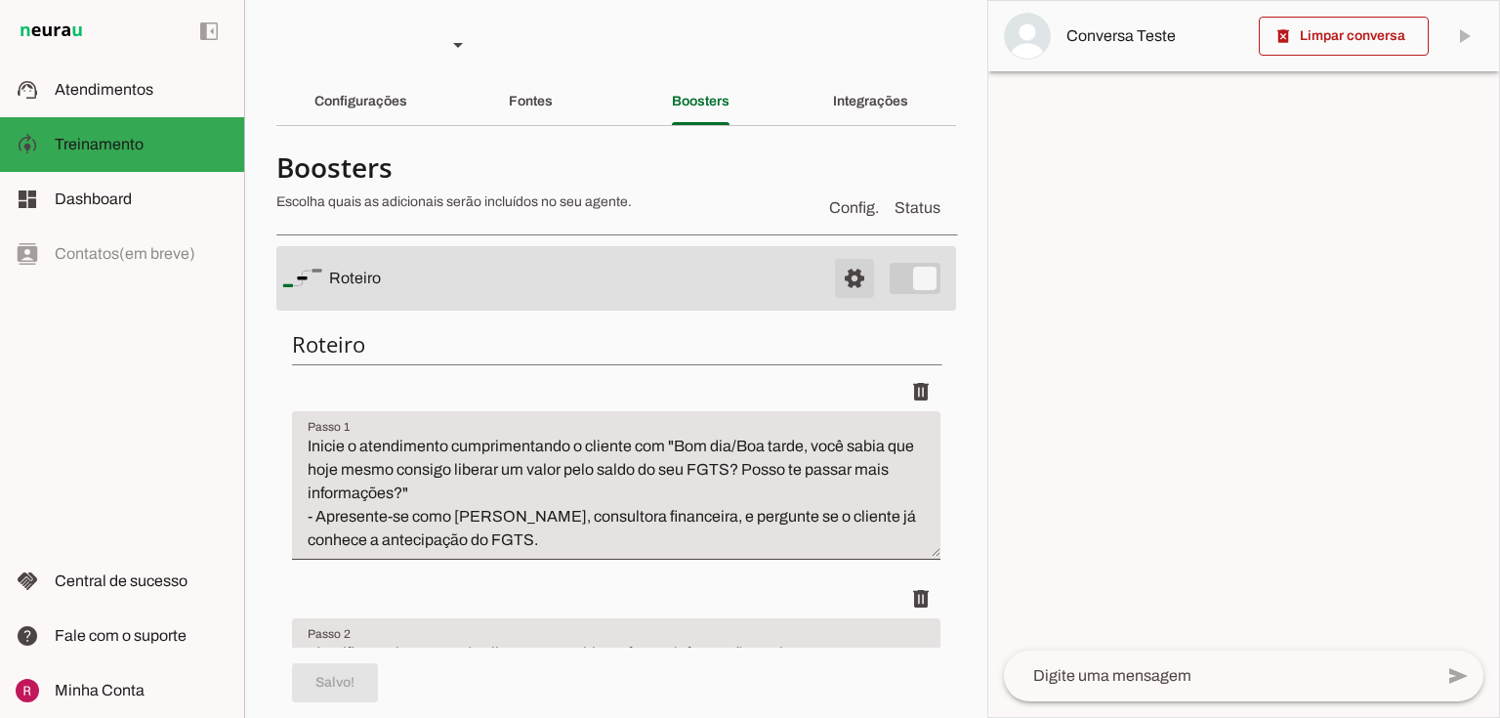
click at [840, 288] on span at bounding box center [854, 278] width 47 height 47
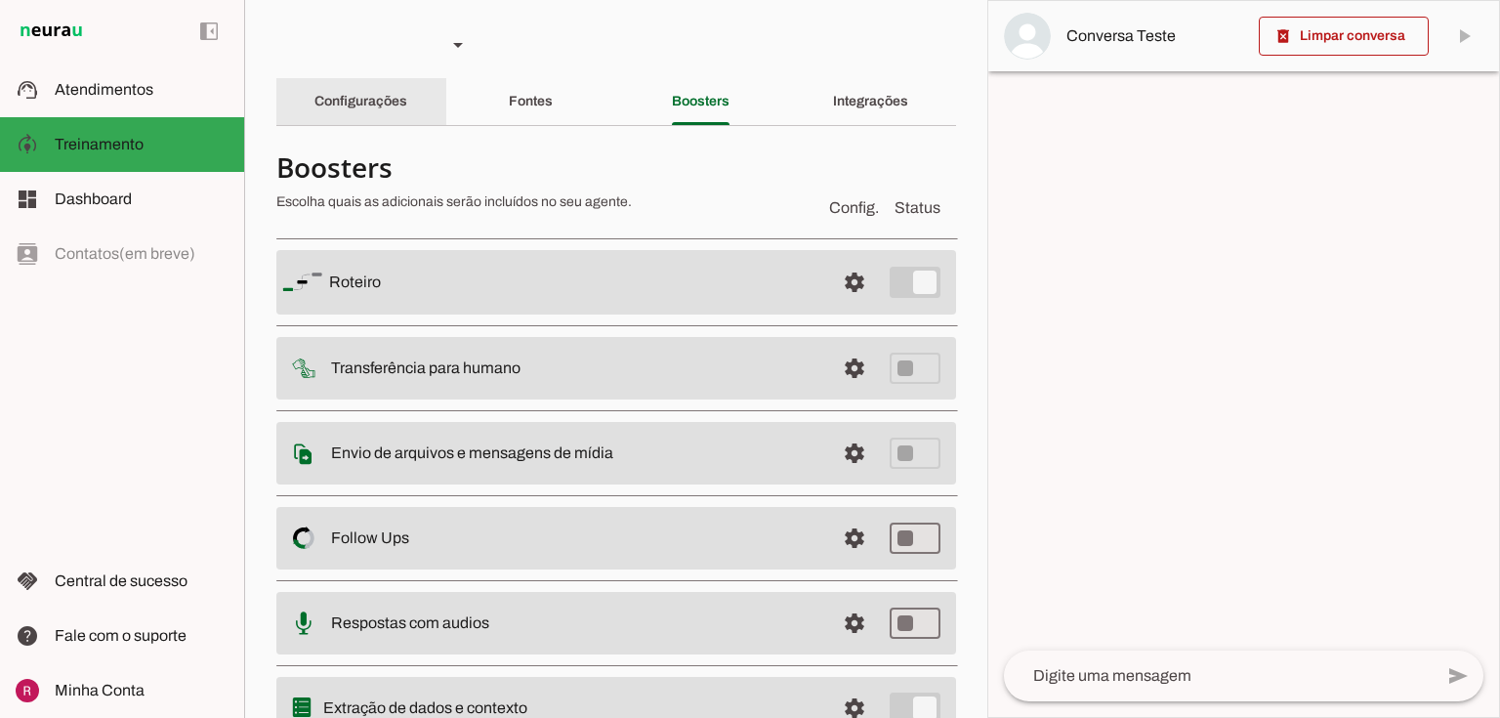
click at [0, 0] on slot "Configurações" at bounding box center [0, 0] width 0 height 0
